Goal: Find specific page/section: Find specific page/section

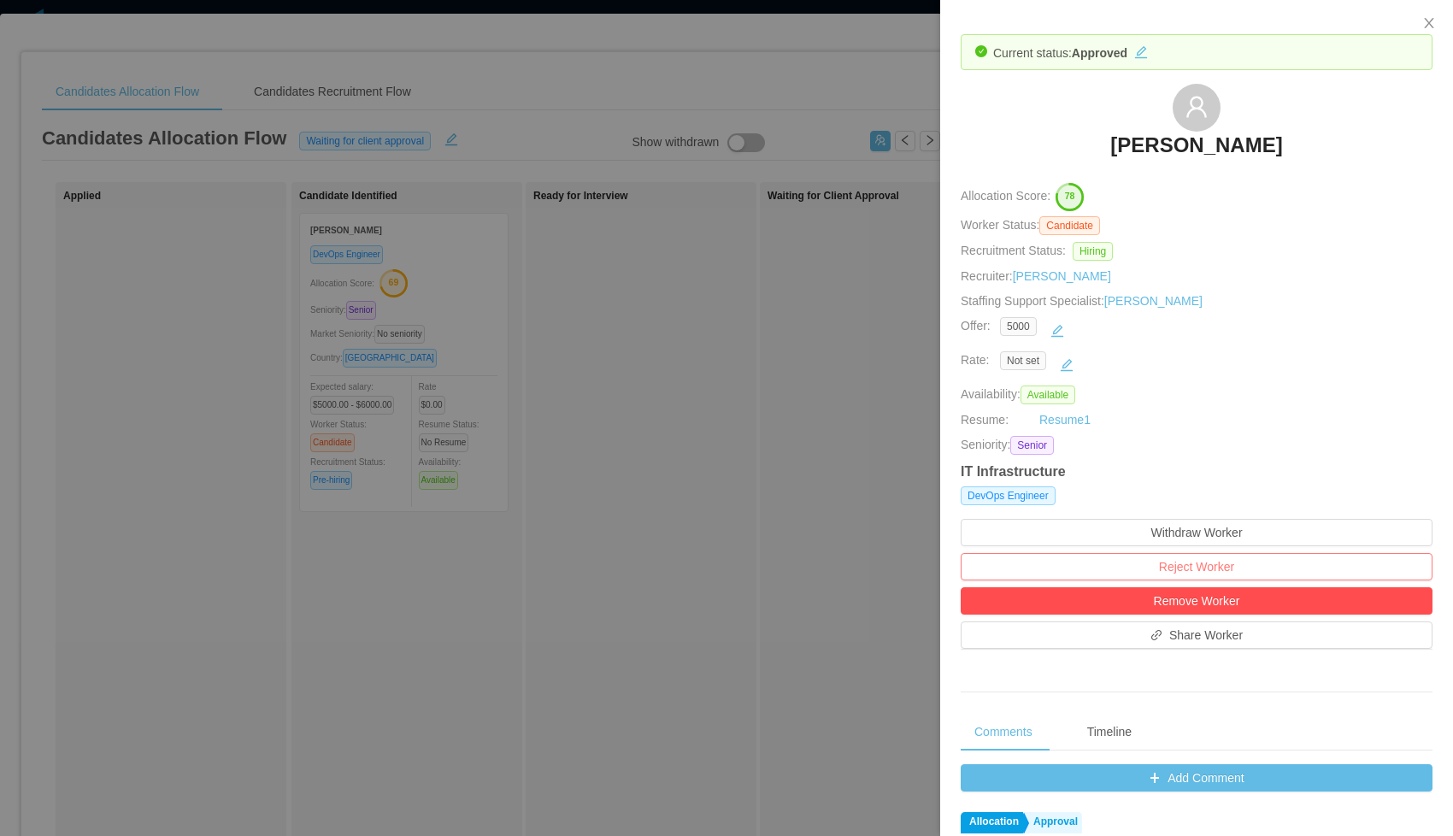
scroll to position [500, 0]
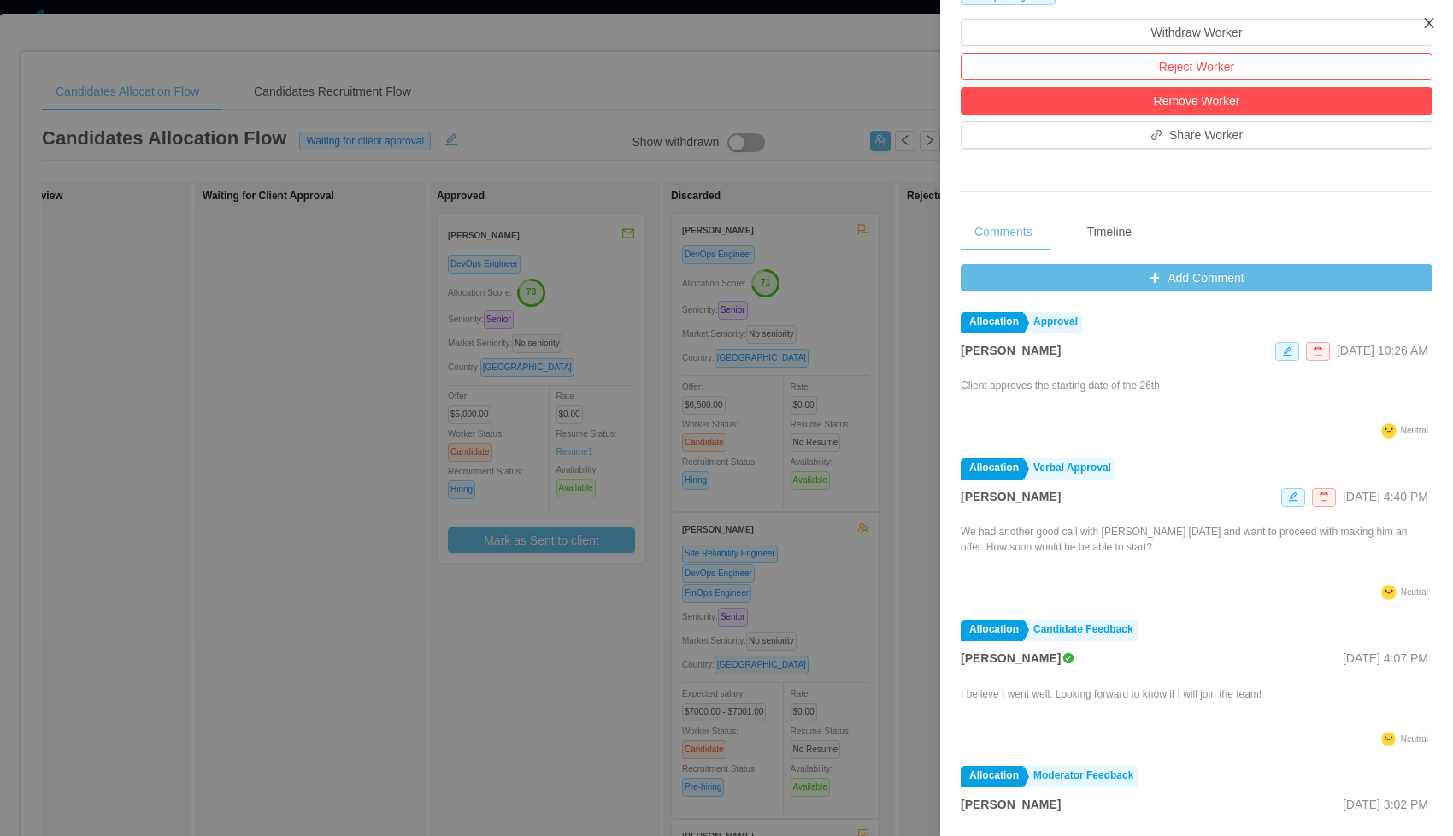
click at [1426, 25] on icon "icon: close" at bounding box center [1428, 23] width 9 height 10
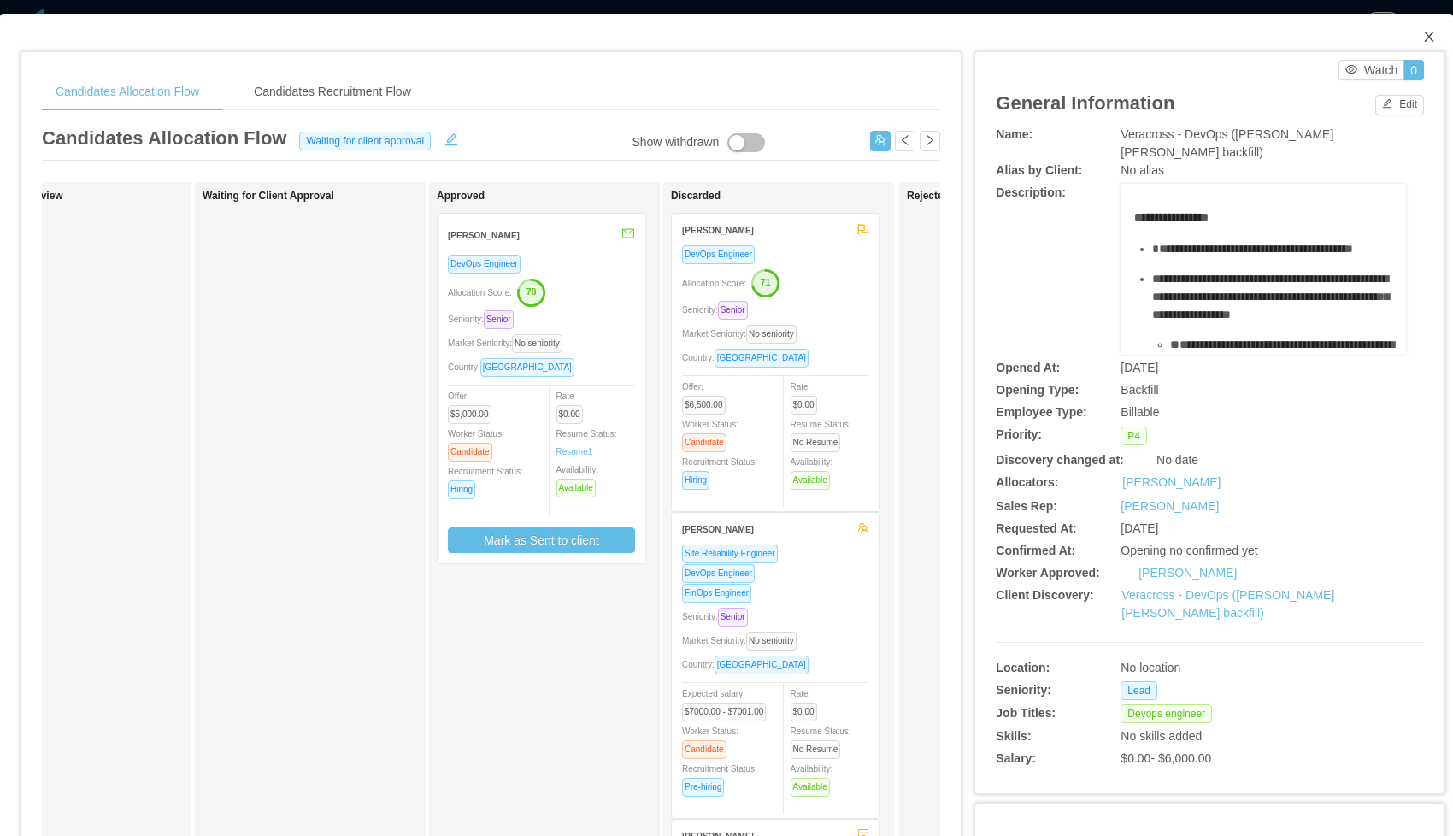
click at [1431, 37] on icon "icon: close" at bounding box center [1429, 37] width 14 height 14
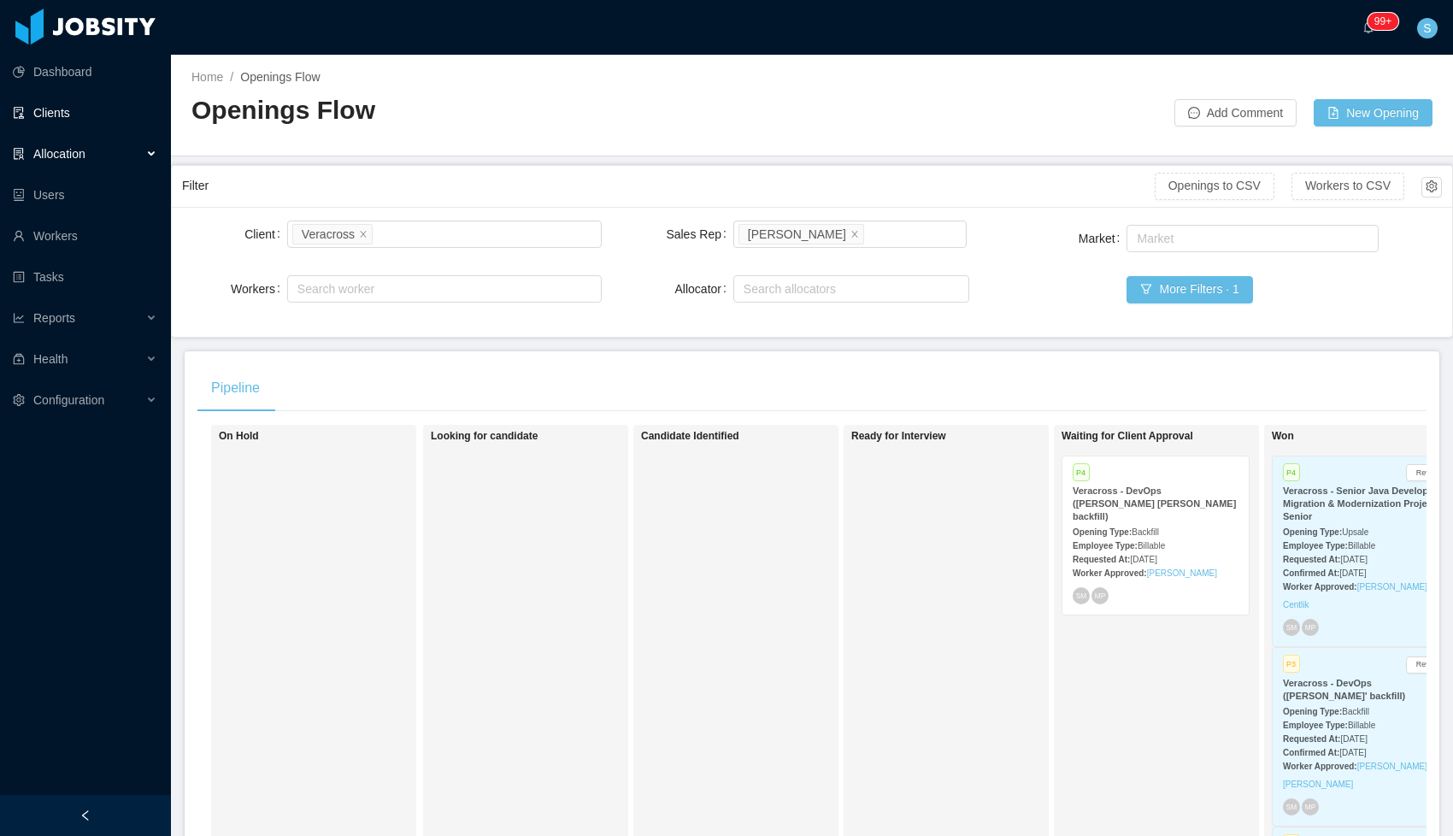
click at [56, 106] on link "Clients" at bounding box center [85, 113] width 144 height 34
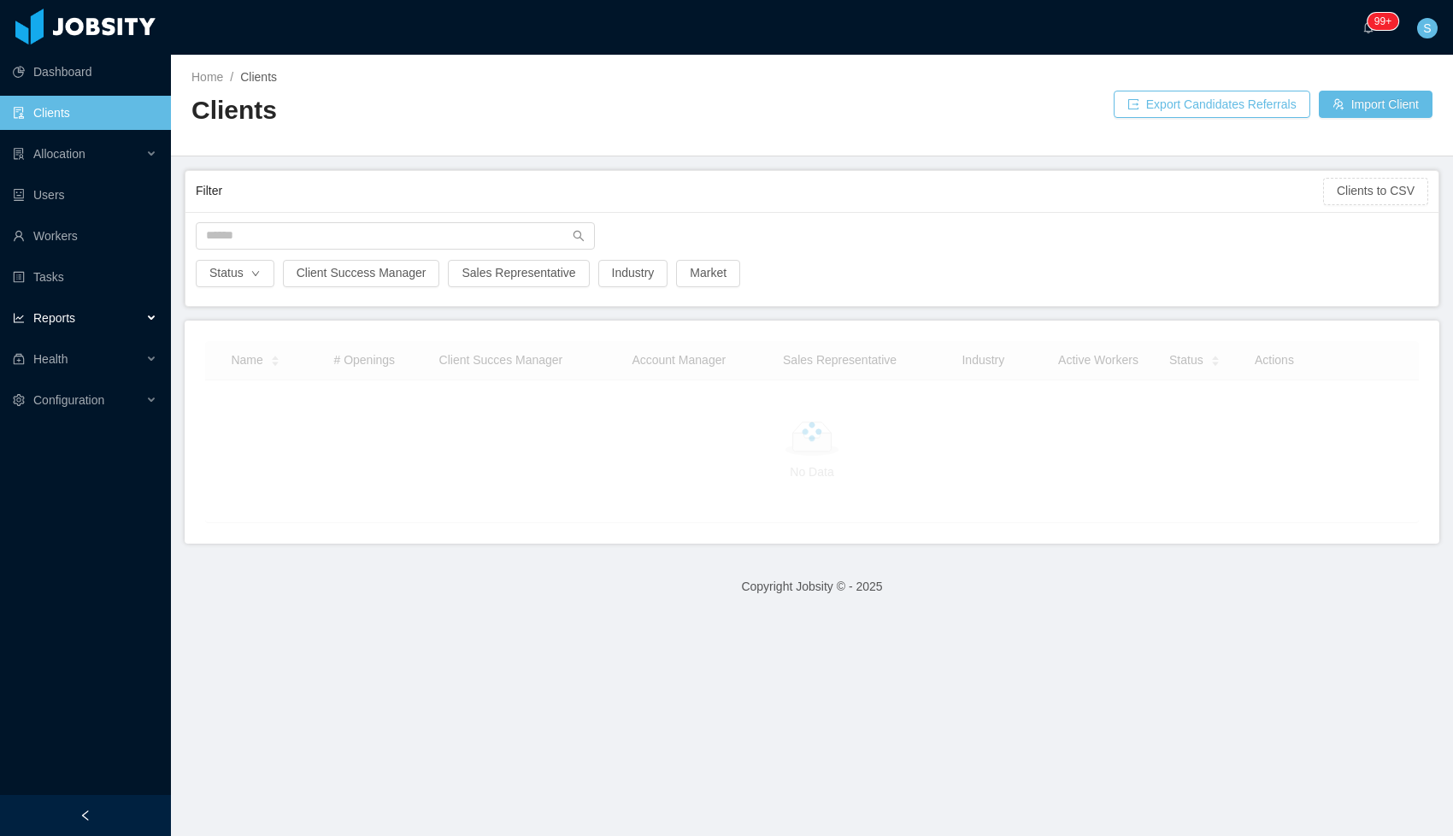
click at [73, 323] on span "Reports" at bounding box center [54, 318] width 42 height 14
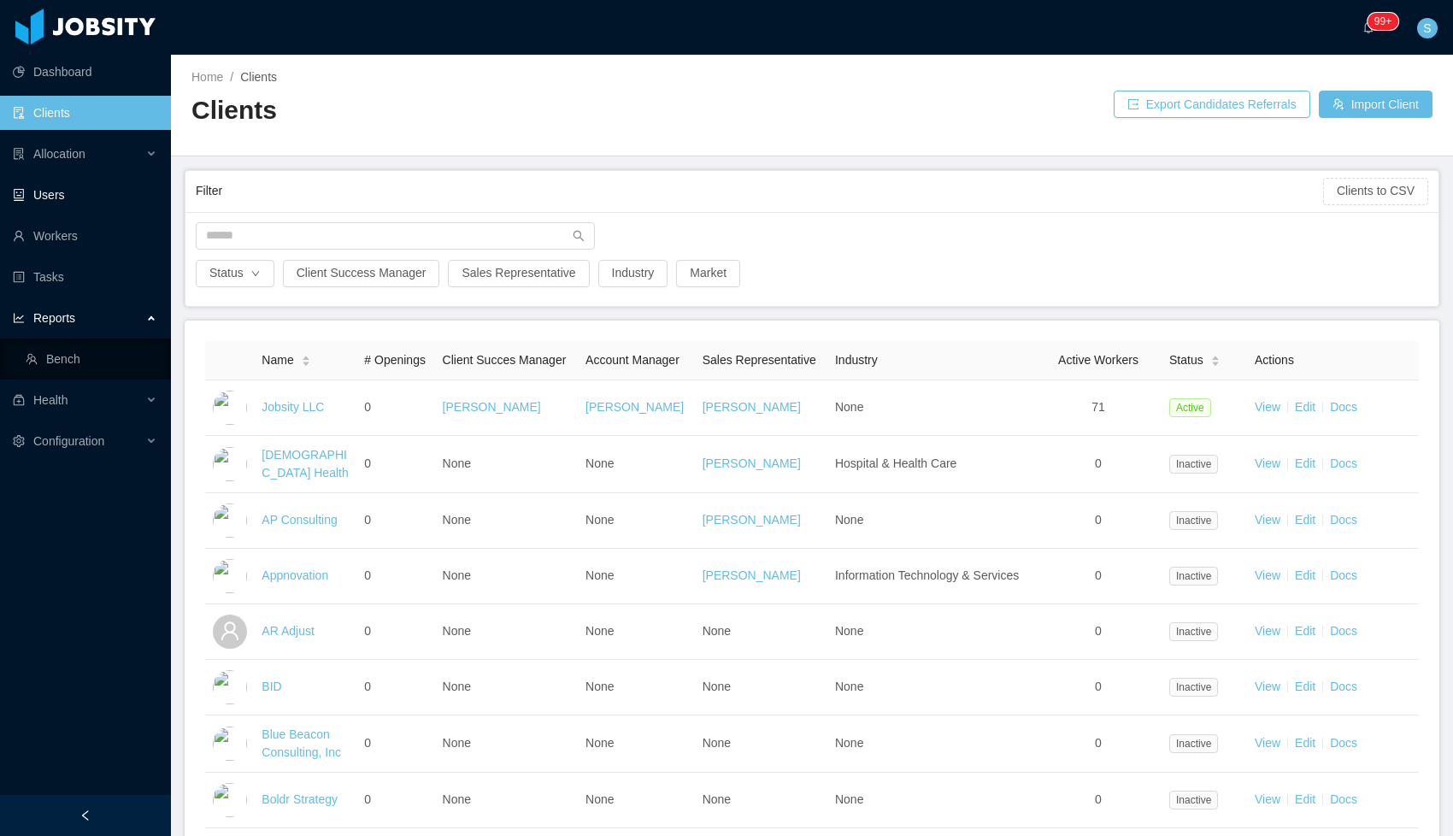
click at [47, 189] on link "Users" at bounding box center [85, 195] width 144 height 34
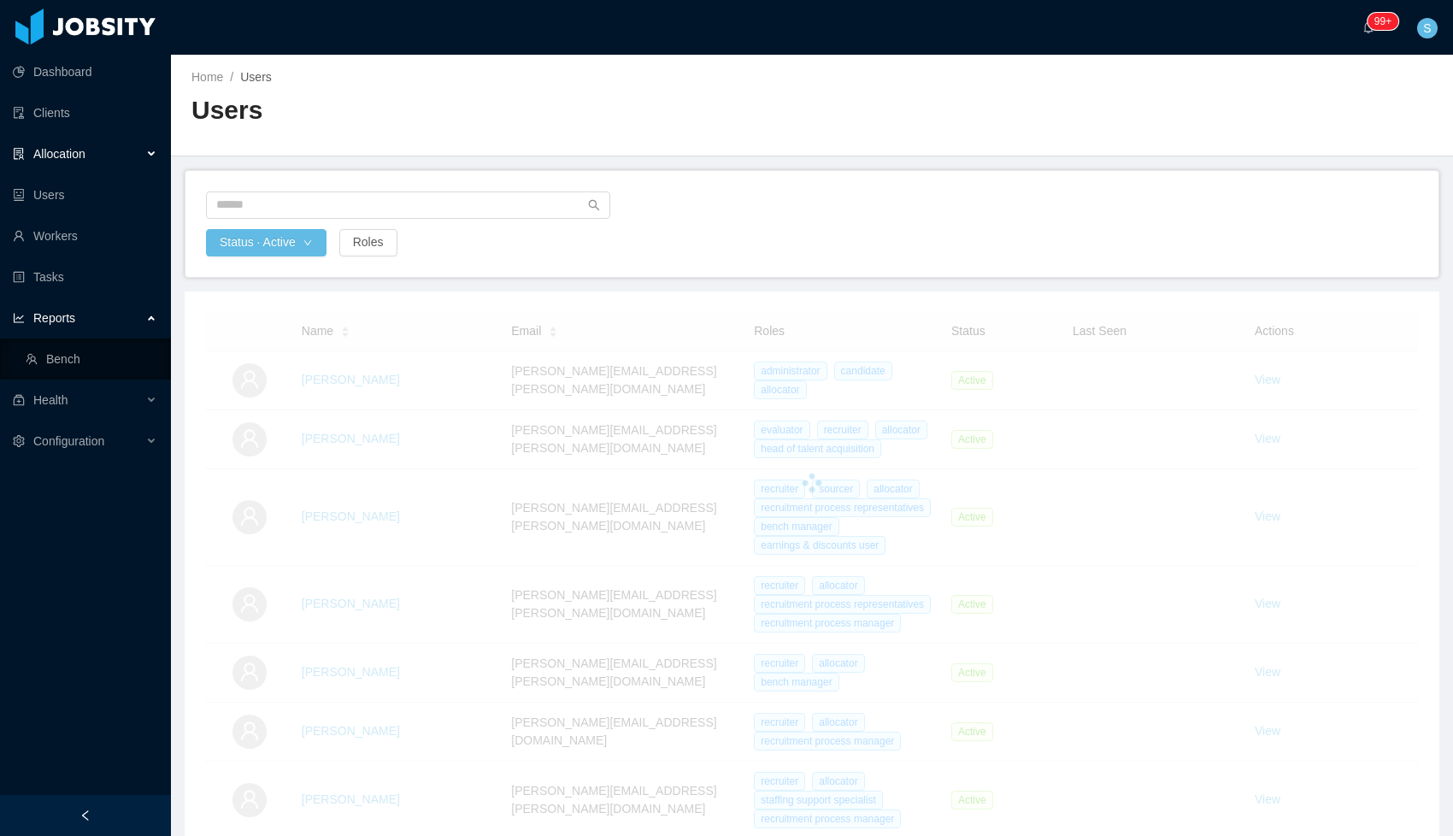
click at [52, 150] on span "Allocation" at bounding box center [59, 154] width 52 height 14
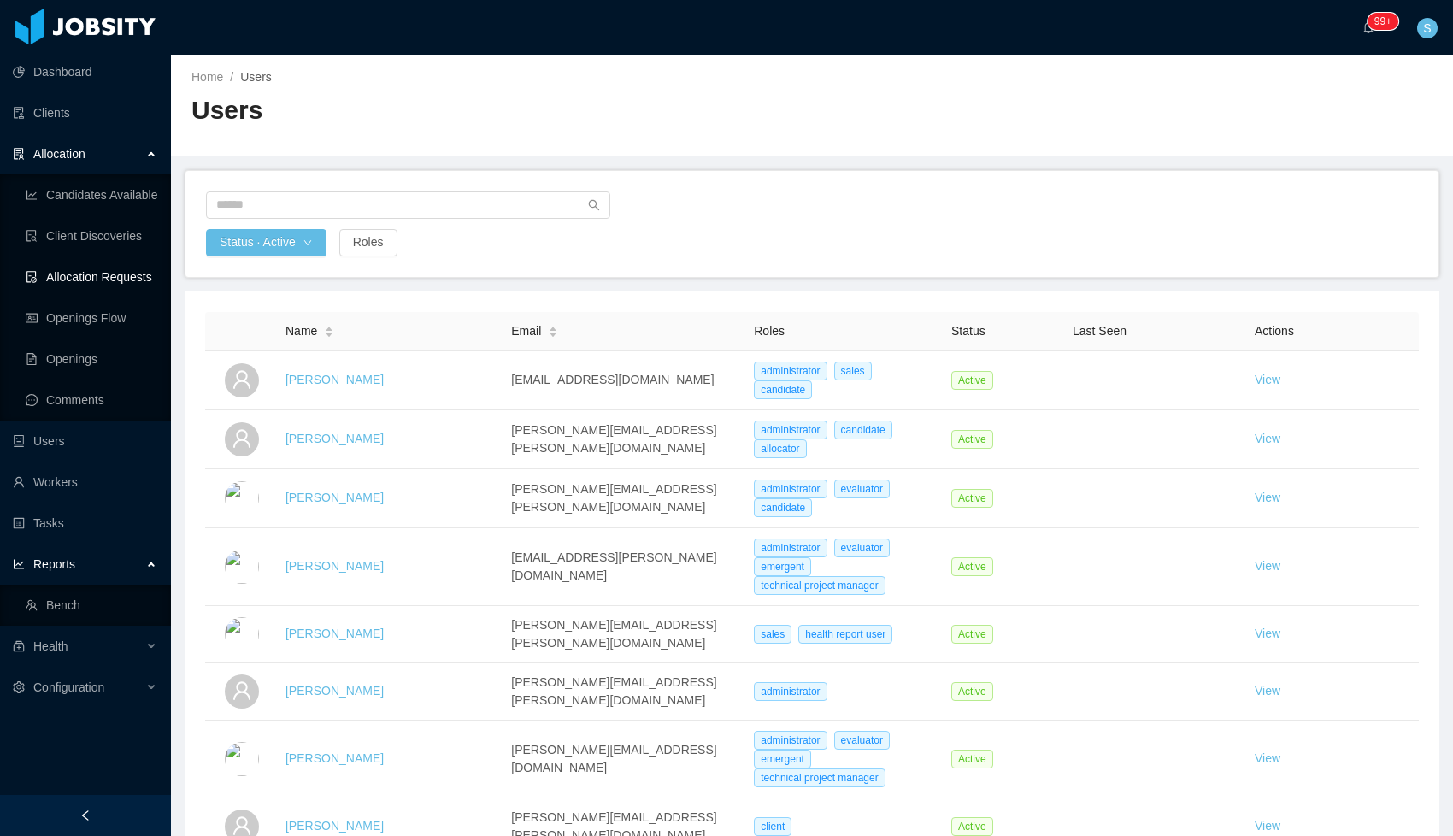
click at [79, 272] on link "Allocation Requests" at bounding box center [92, 277] width 132 height 34
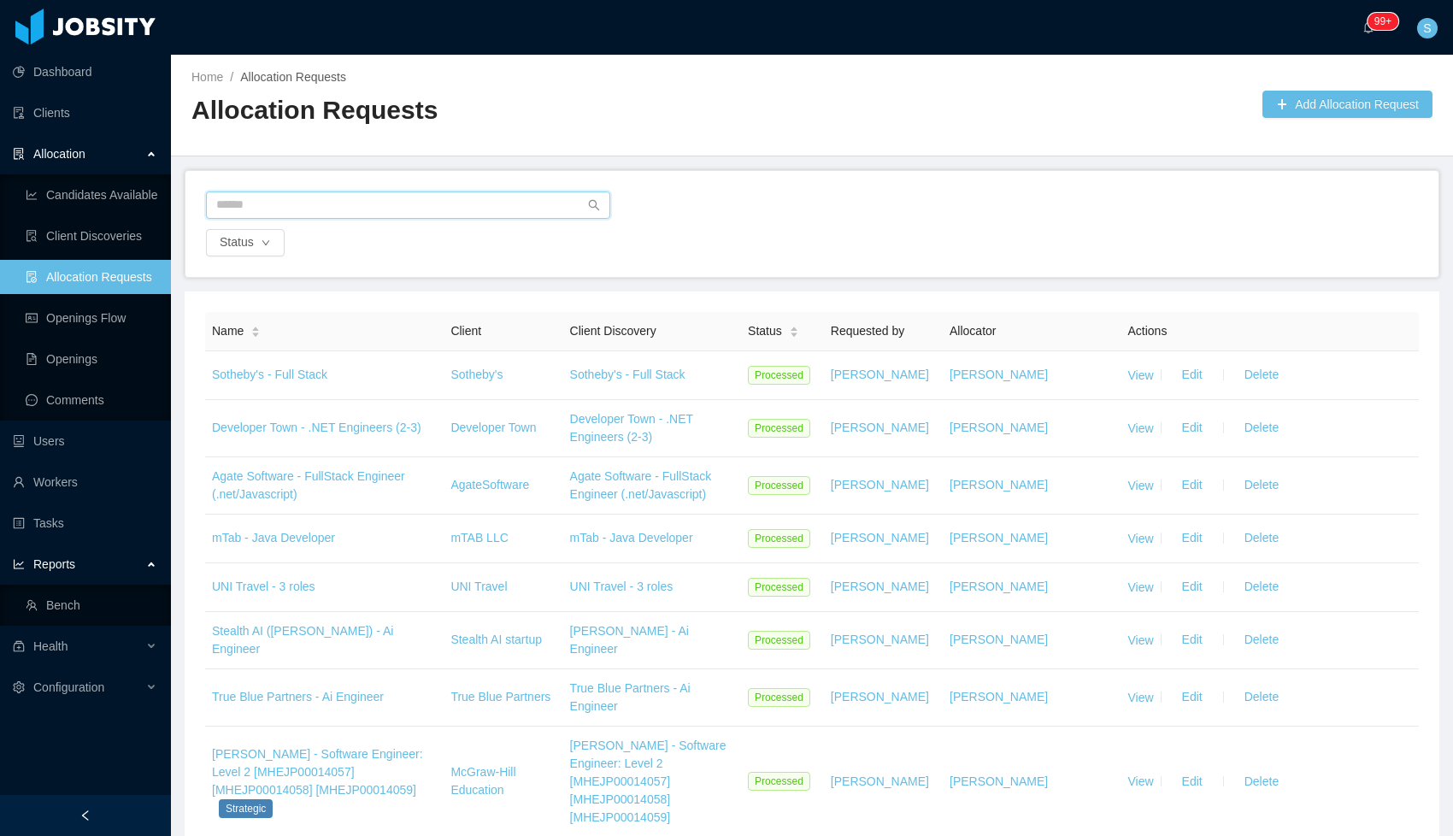
click at [297, 208] on input "text" at bounding box center [408, 204] width 404 height 27
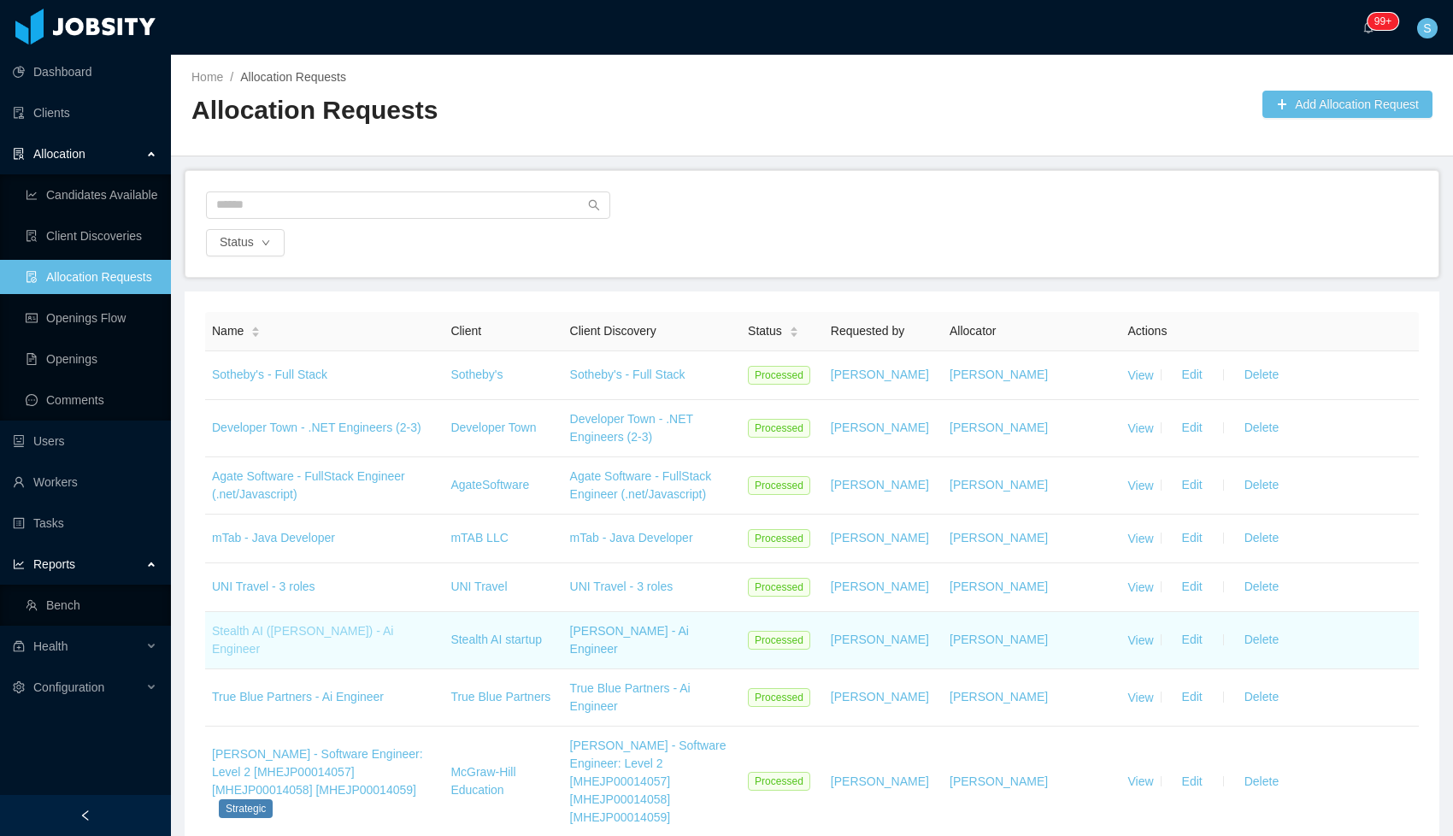
click at [290, 637] on link "Stealth AI ([PERSON_NAME]) - Ai Engineer" at bounding box center [302, 640] width 181 height 32
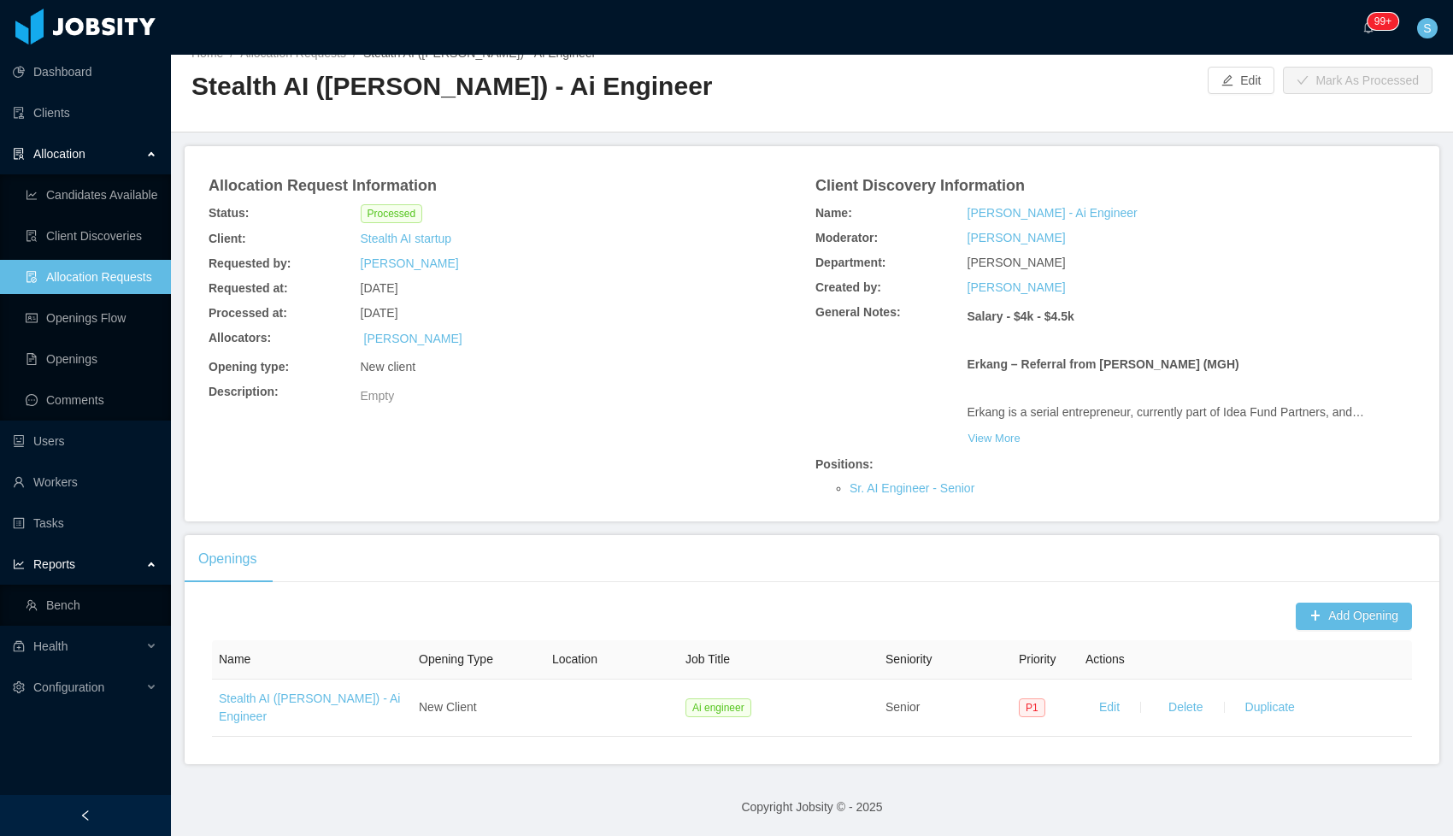
scroll to position [23, 0]
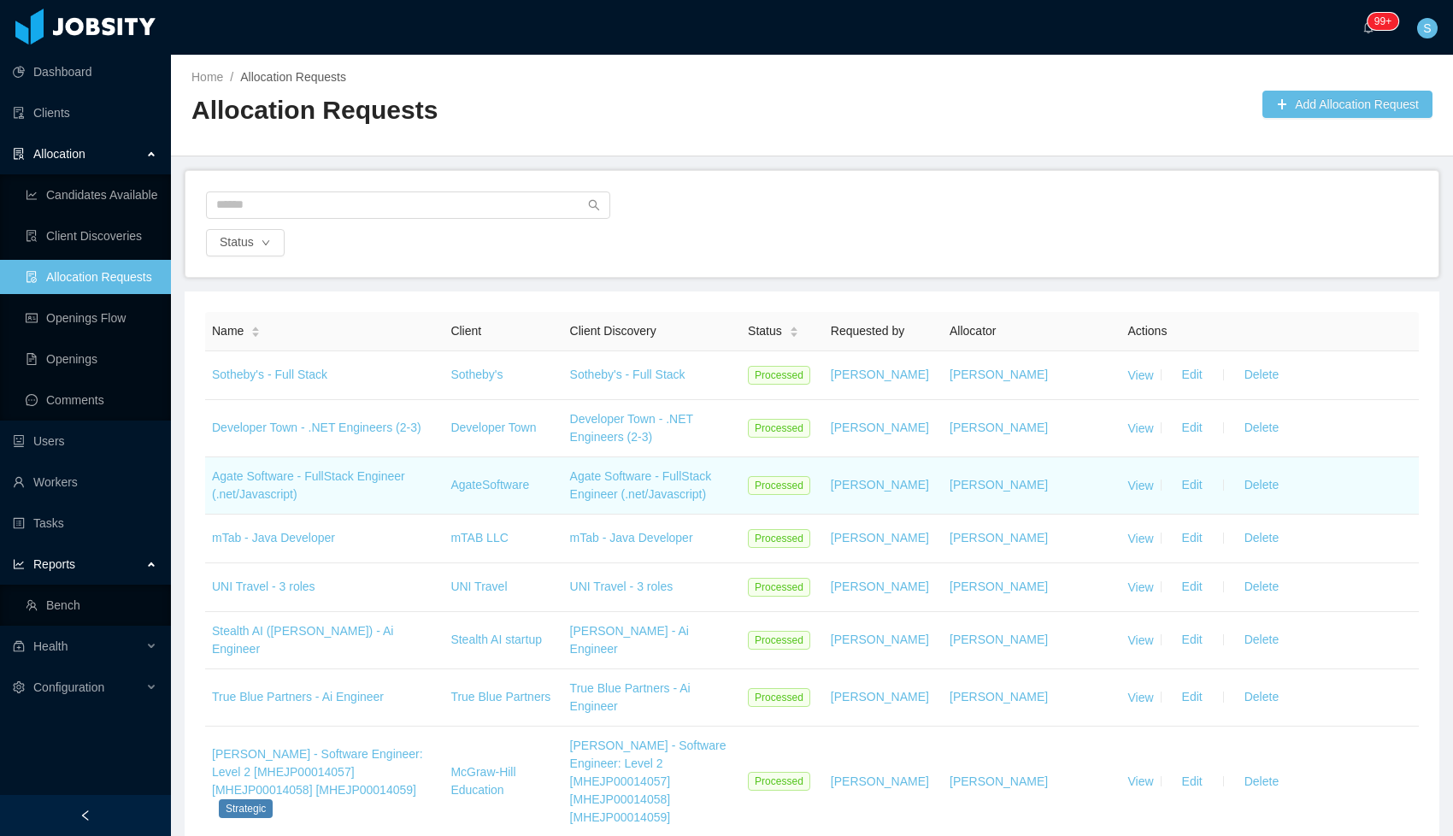
scroll to position [29, 0]
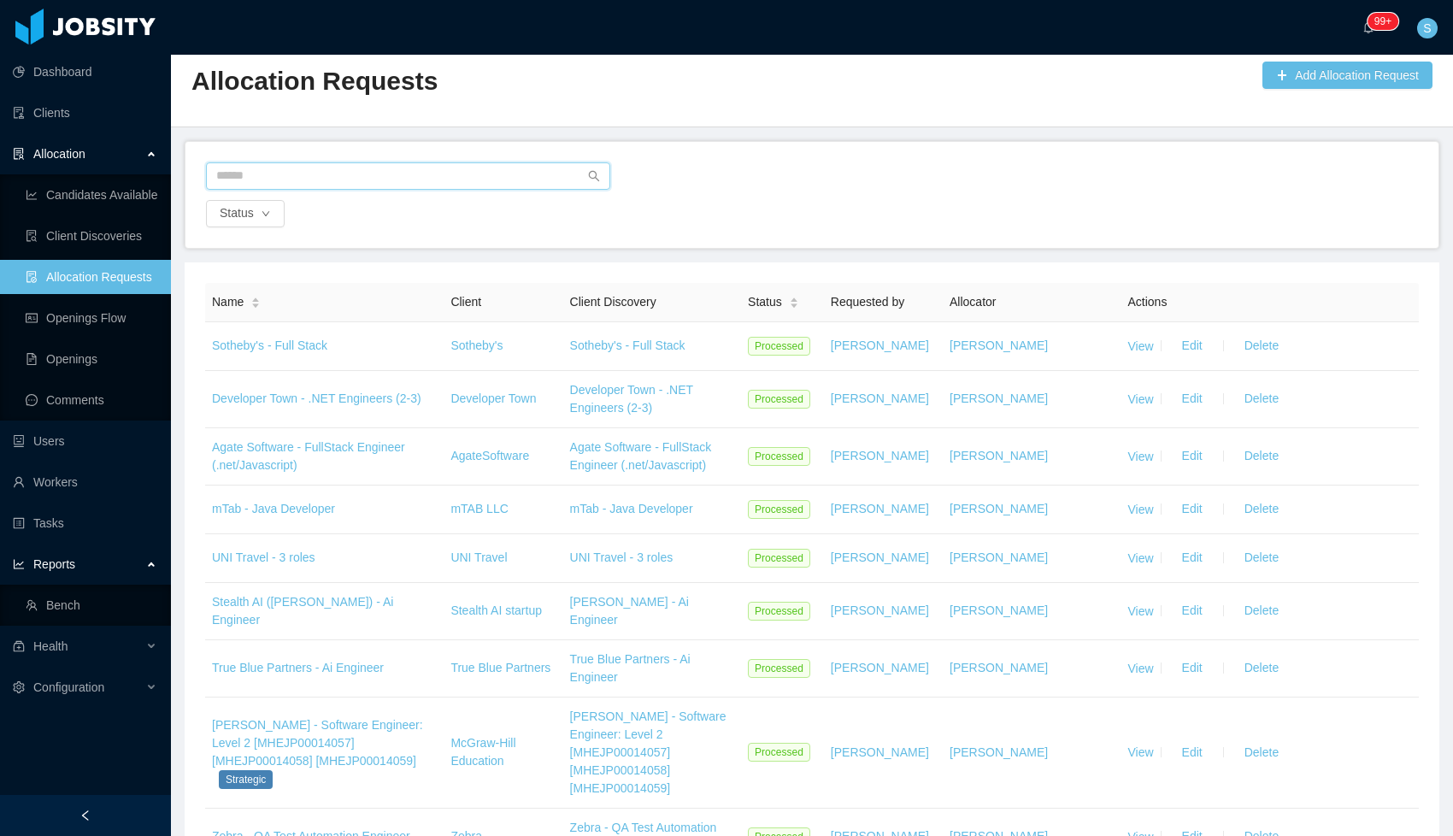
click at [338, 181] on input "text" at bounding box center [408, 175] width 404 height 27
click at [56, 106] on link "Clients" at bounding box center [85, 113] width 144 height 34
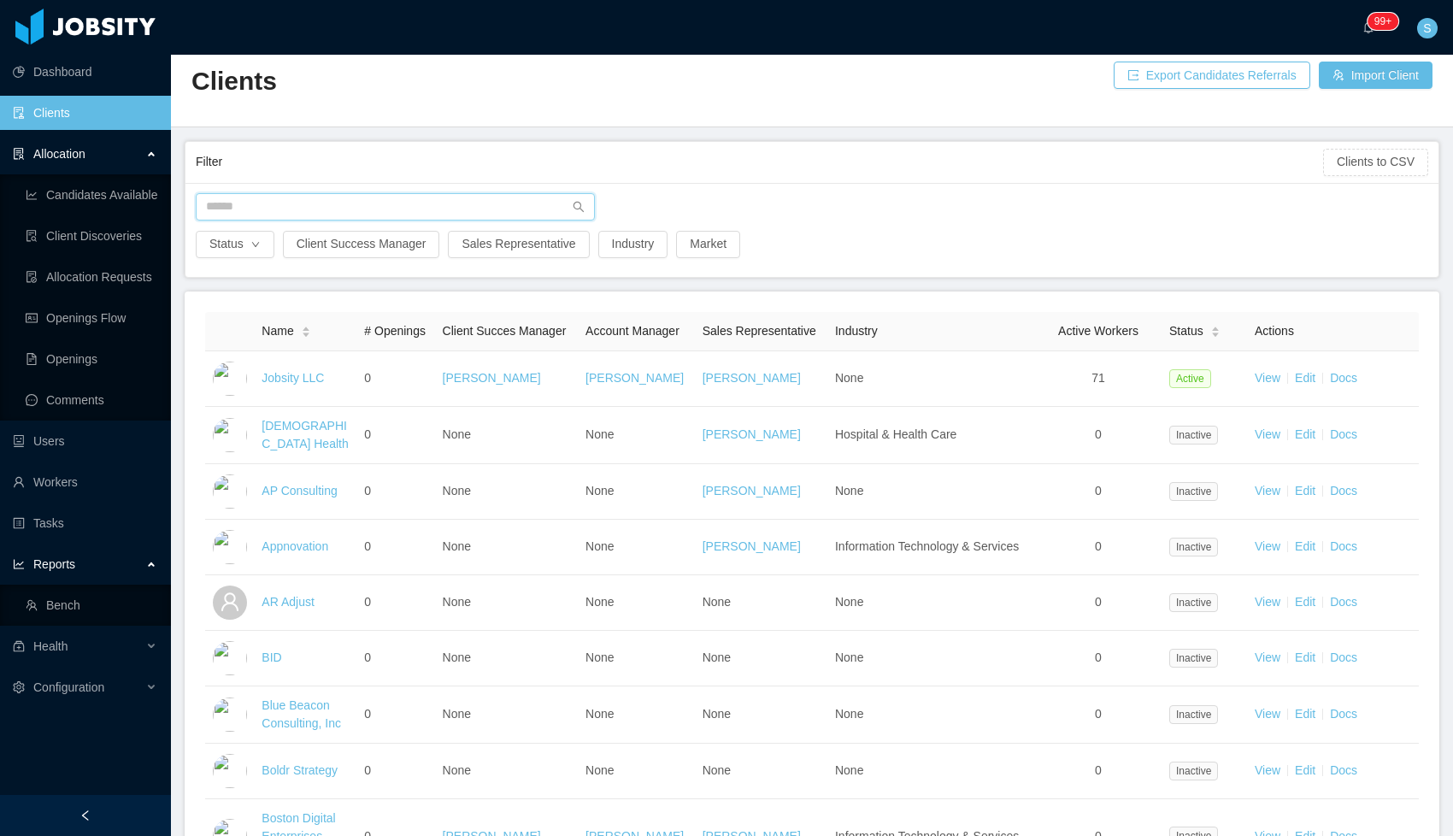
click at [250, 207] on input "text" at bounding box center [395, 206] width 399 height 27
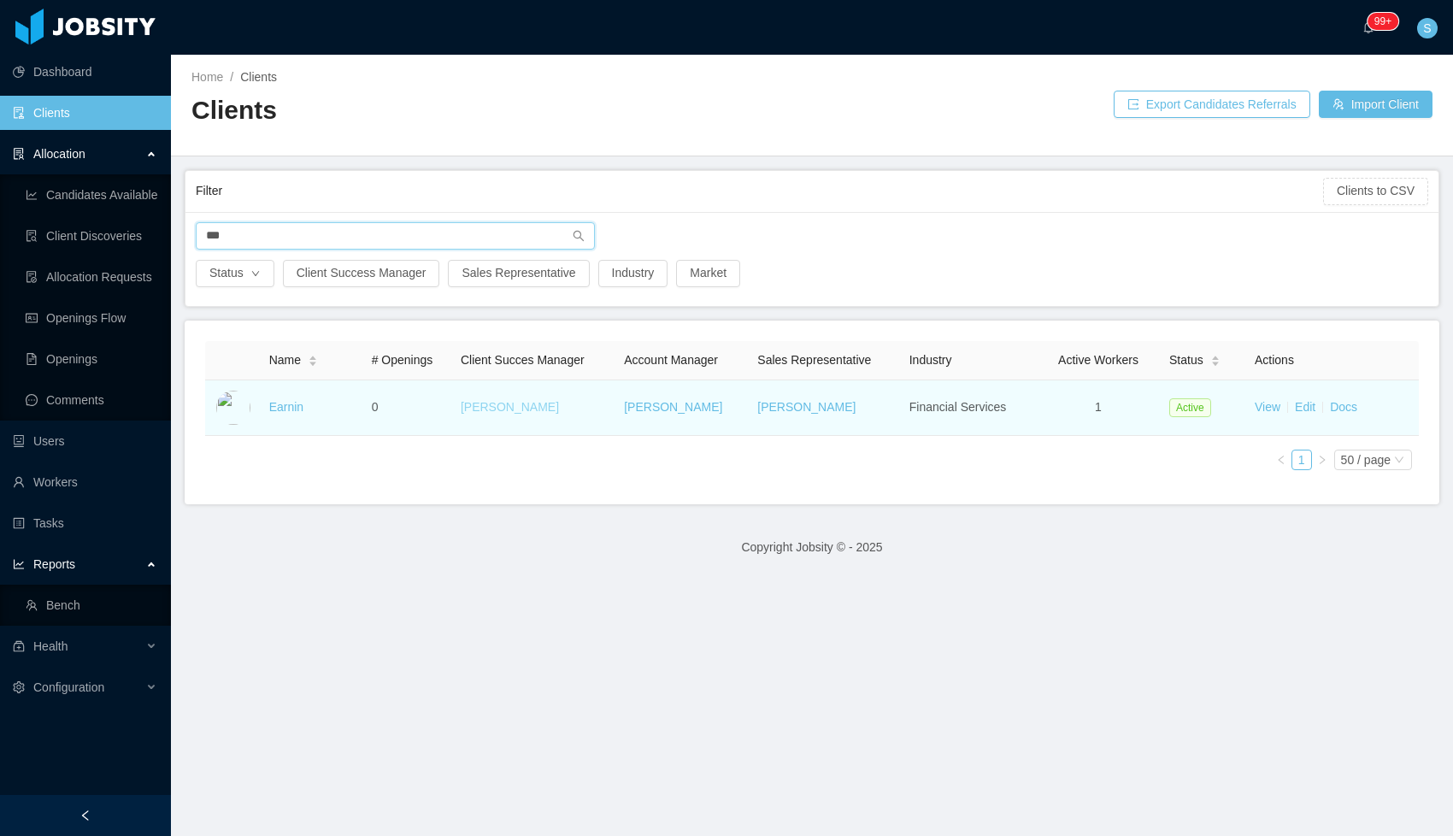
type input "***"
click at [280, 404] on link "Earnin" at bounding box center [286, 407] width 34 height 14
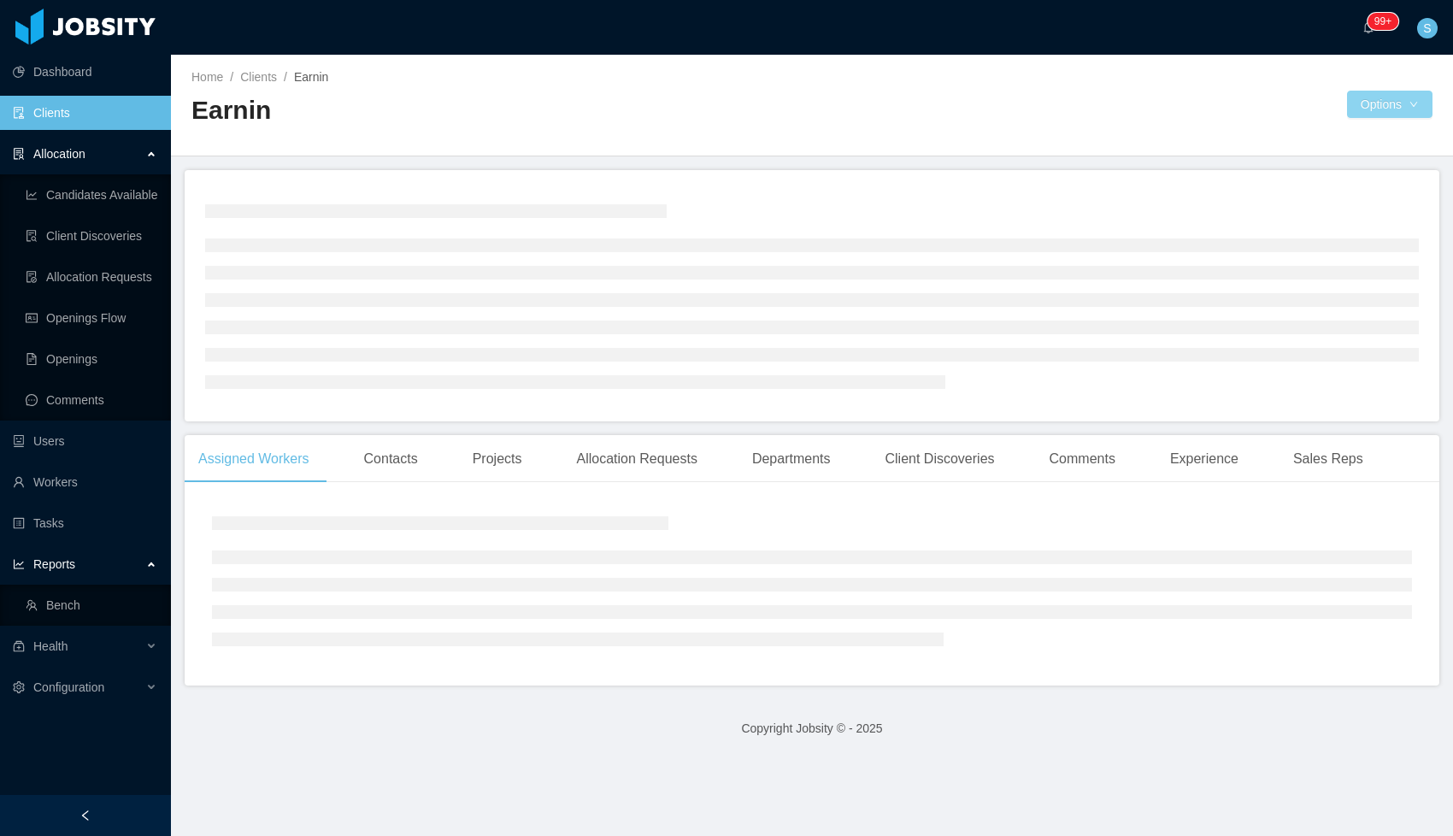
click at [1360, 101] on button "Options" at bounding box center [1389, 104] width 85 height 27
click at [1326, 175] on button "Documents" at bounding box center [1299, 178] width 88 height 27
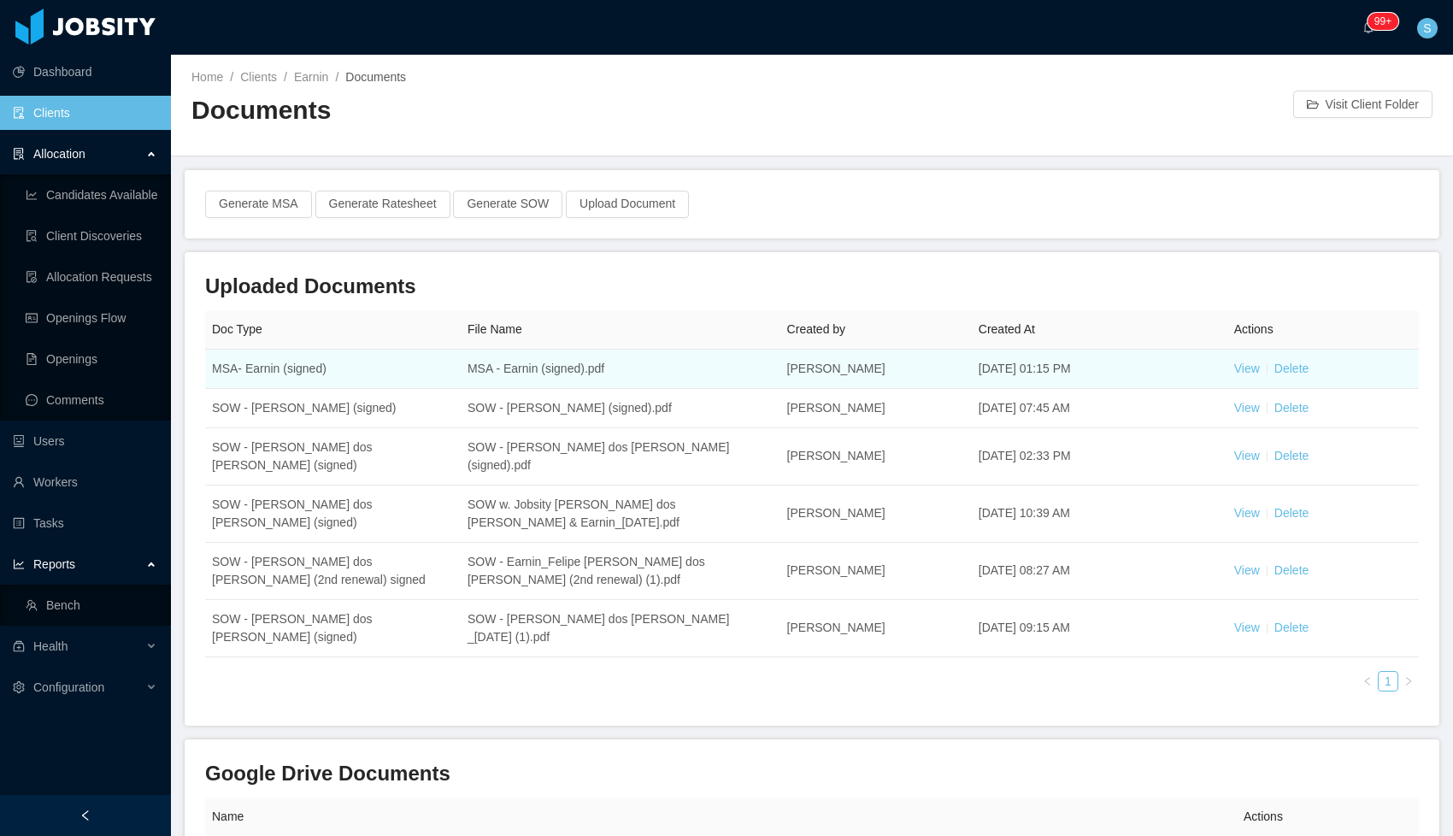
click at [313, 371] on td "MSA- Earnin (signed)" at bounding box center [333, 369] width 256 height 39
click at [1252, 372] on link "View" at bounding box center [1247, 368] width 26 height 14
